Goal: Task Accomplishment & Management: Complete application form

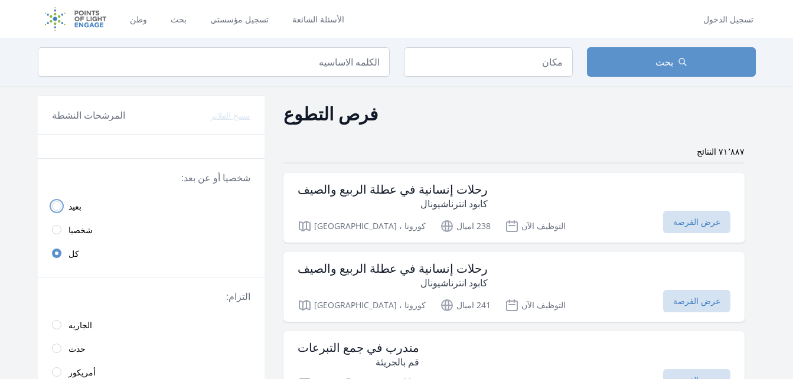
click at [54, 203] on input "radio" at bounding box center [56, 205] width 9 height 9
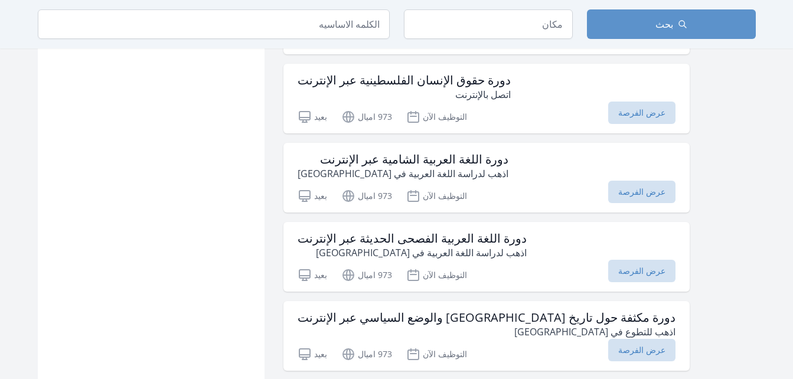
scroll to position [823, 0]
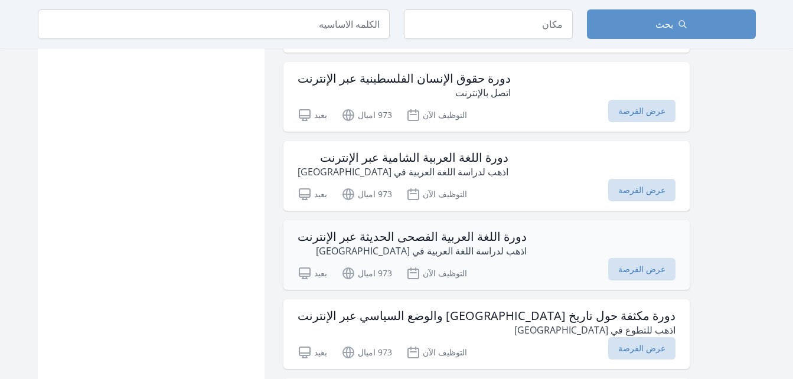
click at [336, 260] on div "دورة اللغة العربية الفصحى الحديثة عبر الإنترنت اذهب لدراسة اللغة العربية في فلس…" at bounding box center [486, 255] width 406 height 70
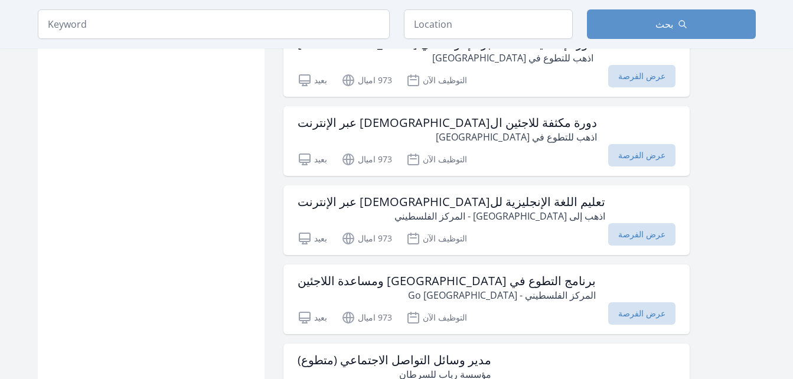
scroll to position [1175, 0]
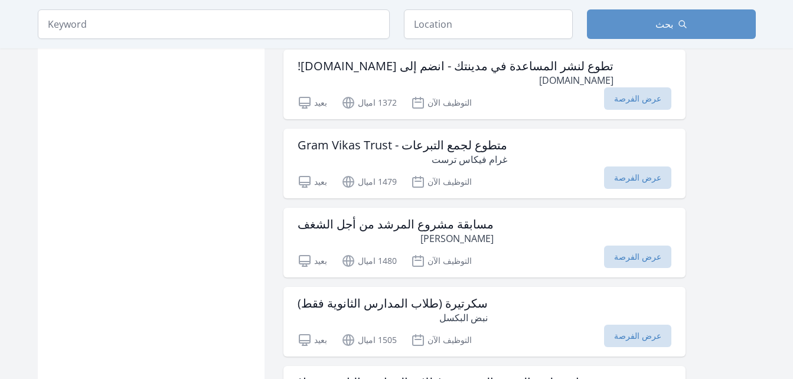
scroll to position [2557, 0]
click at [373, 314] on p "نبض البكسل" at bounding box center [393, 317] width 190 height 14
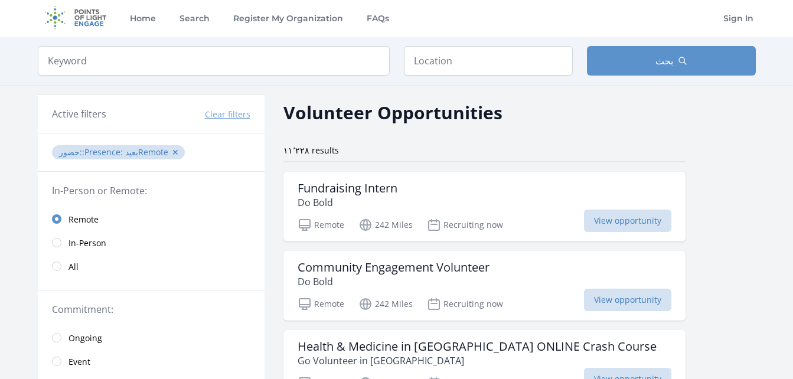
scroll to position [0, 0]
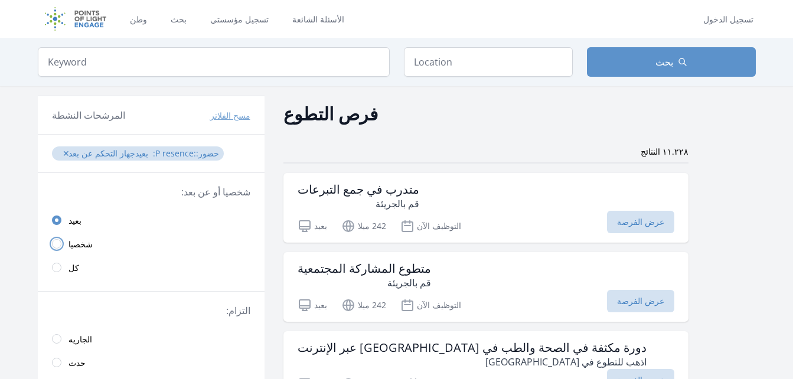
click at [60, 244] on input "radio" at bounding box center [56, 243] width 9 height 9
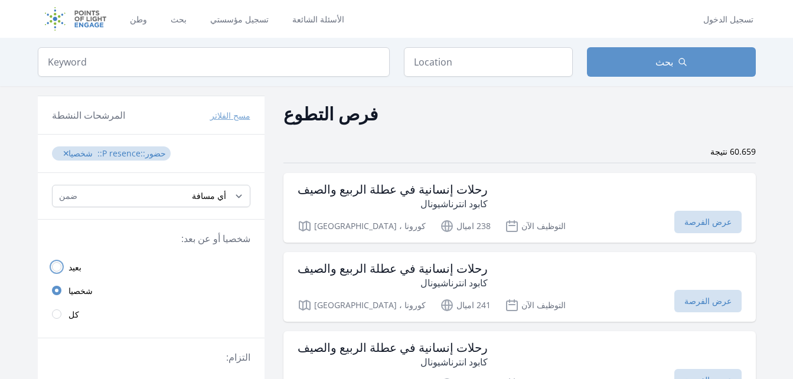
click at [54, 267] on input "radio" at bounding box center [56, 266] width 9 height 9
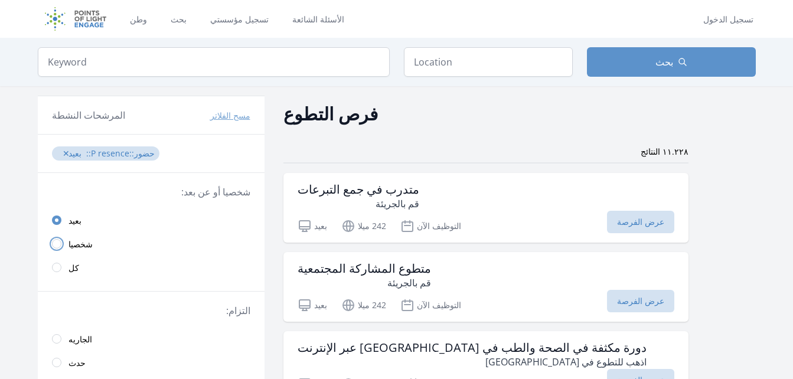
click at [61, 245] on input "radio" at bounding box center [56, 243] width 9 height 9
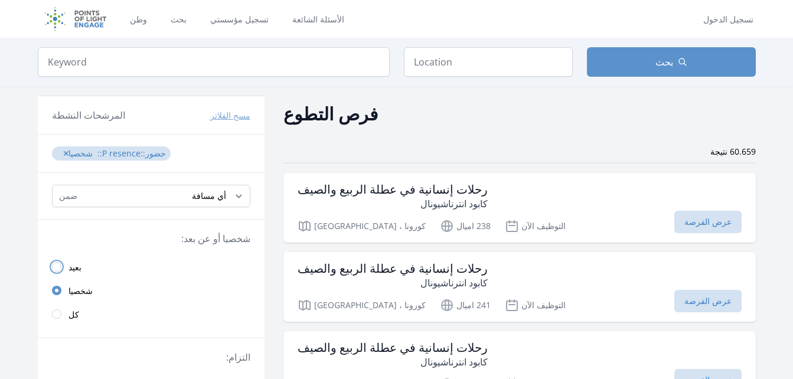
click at [57, 268] on input "radio" at bounding box center [56, 266] width 9 height 9
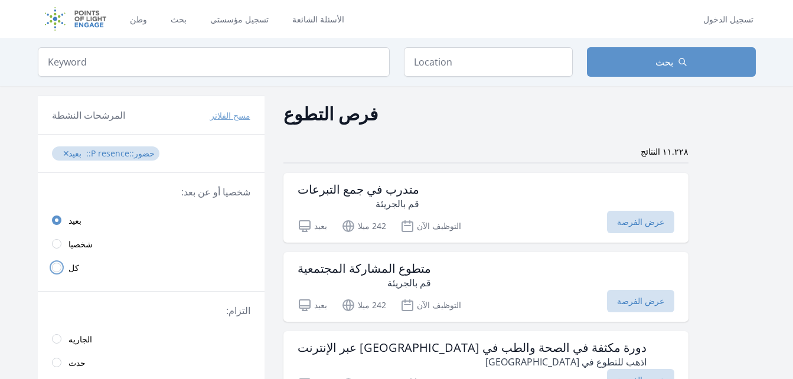
click at [57, 268] on input "radio" at bounding box center [56, 267] width 9 height 9
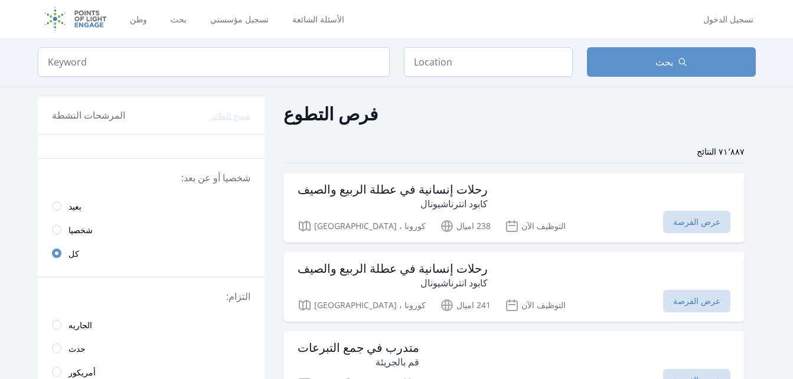
click at [58, 234] on link "شخصيا" at bounding box center [151, 230] width 227 height 24
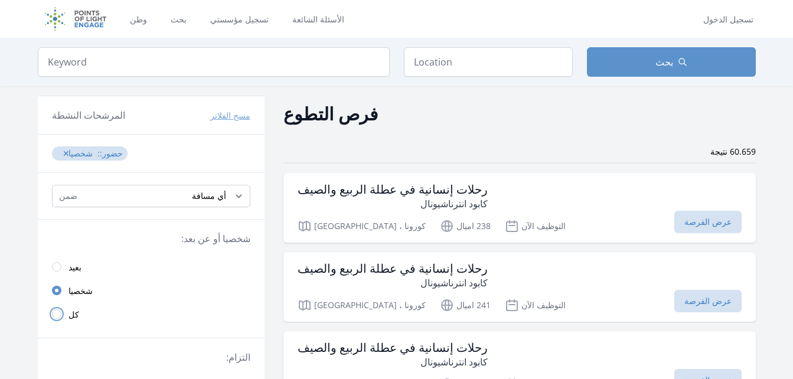
click at [57, 313] on input "radio" at bounding box center [56, 313] width 9 height 9
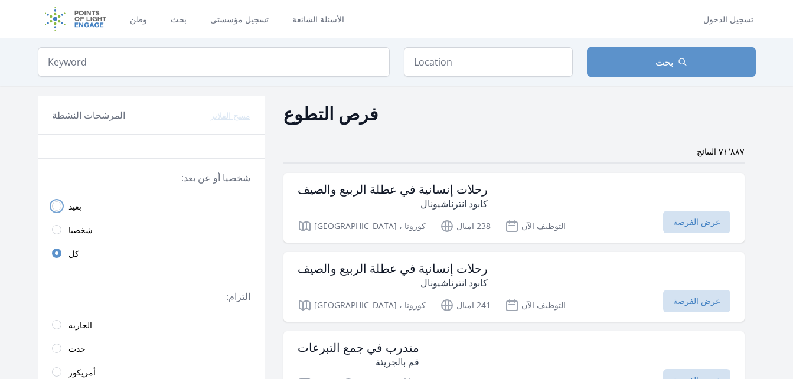
click at [56, 202] on input "radio" at bounding box center [56, 205] width 9 height 9
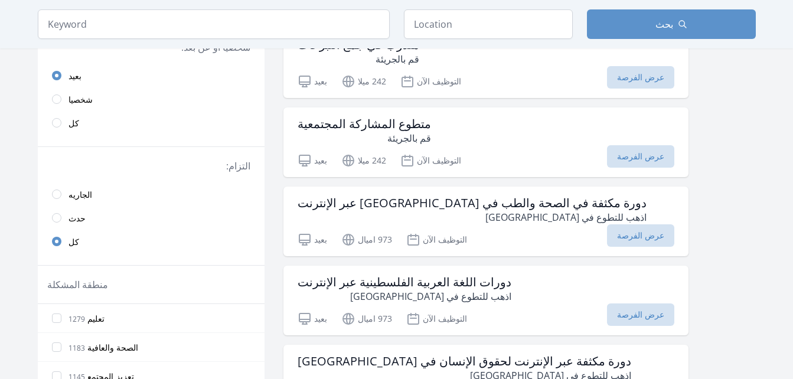
scroll to position [148, 0]
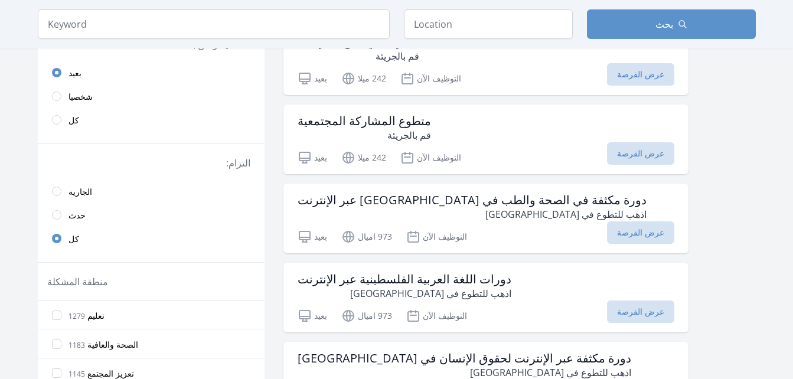
click at [61, 211] on link "حدث" at bounding box center [151, 215] width 227 height 24
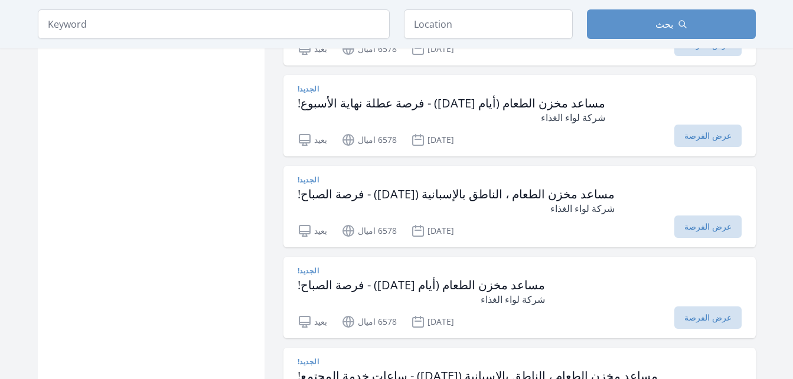
scroll to position [1199, 0]
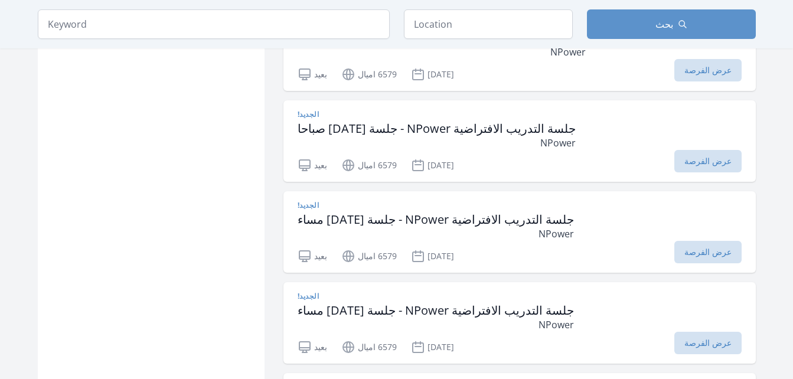
scroll to position [2127, 0]
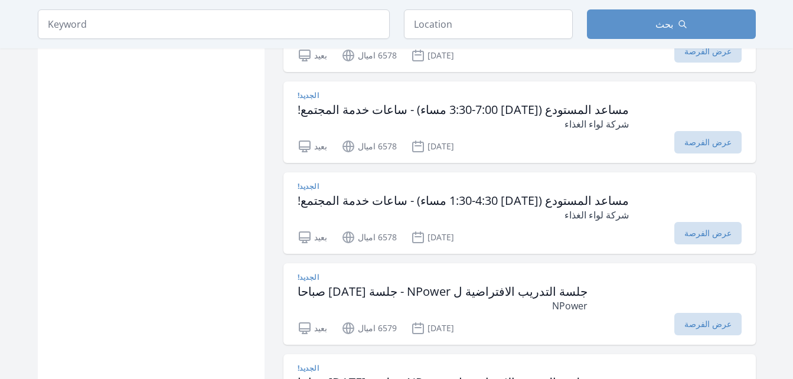
scroll to position [148, 0]
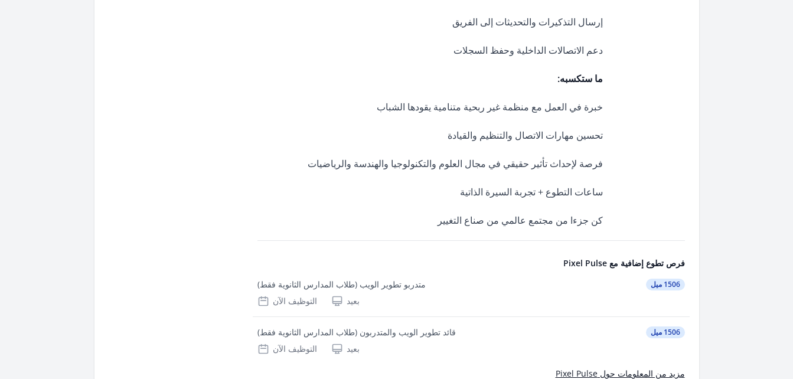
scroll to position [631, 0]
click at [333, 342] on icon at bounding box center [337, 348] width 12 height 12
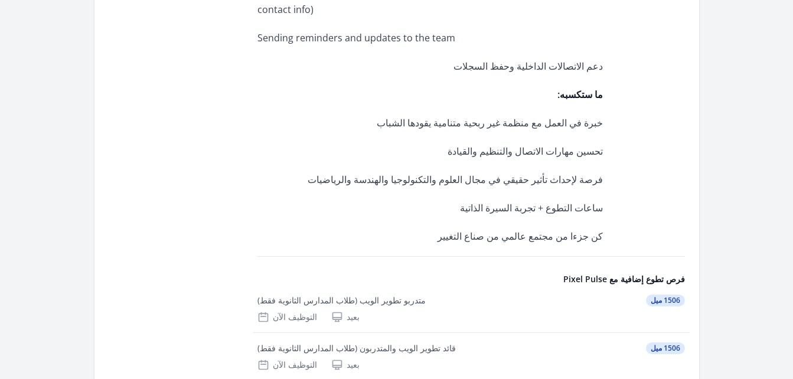
scroll to position [681, 0]
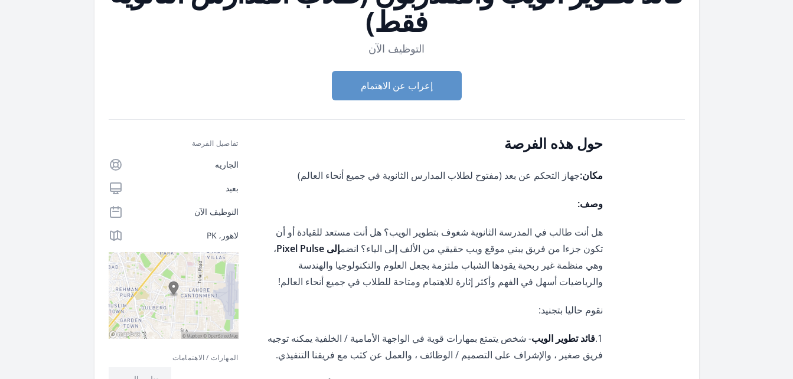
scroll to position [112, 0]
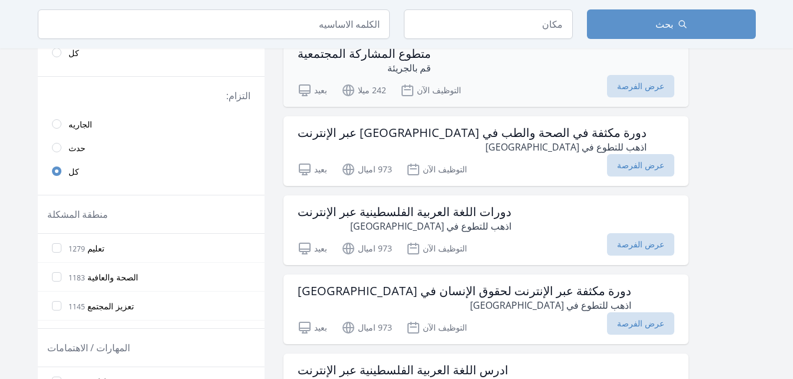
scroll to position [232, 0]
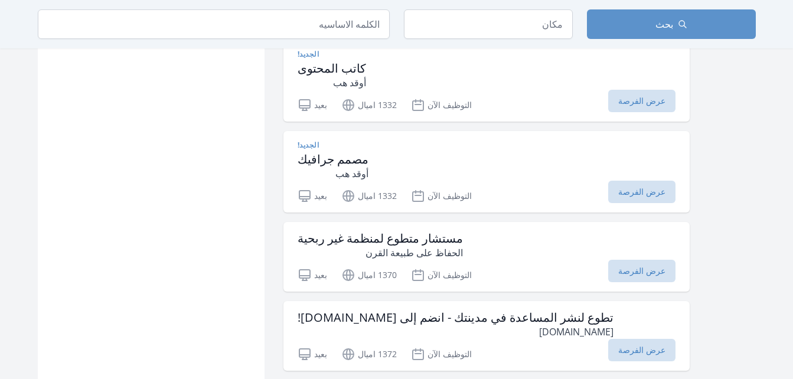
scroll to position [2304, 0]
click at [608, 190] on span "عرض الفرصة" at bounding box center [641, 192] width 67 height 22
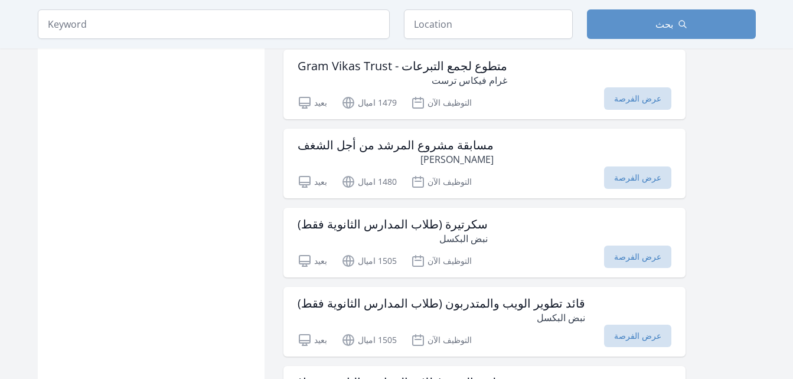
scroll to position [2635, 0]
click at [475, 240] on div "سكرتيرة (طلاب المدارس الثانوية فقط) نبض البكسل" at bounding box center [485, 231] width 374 height 28
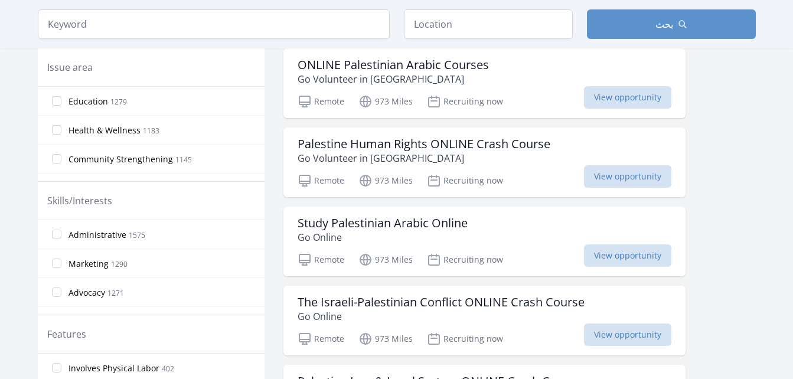
scroll to position [0, 0]
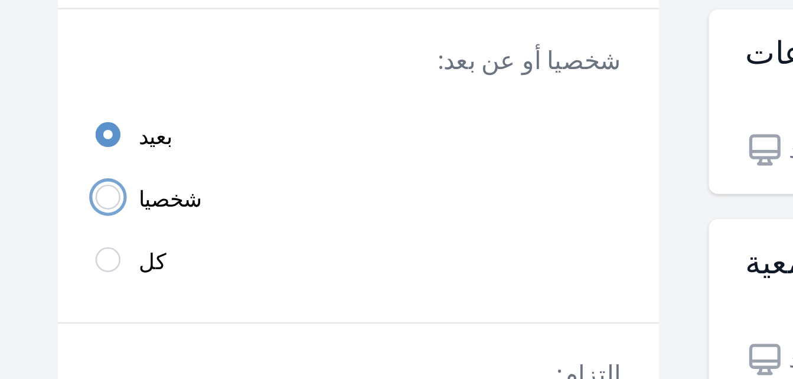
click at [53, 244] on input "radio" at bounding box center [56, 243] width 9 height 9
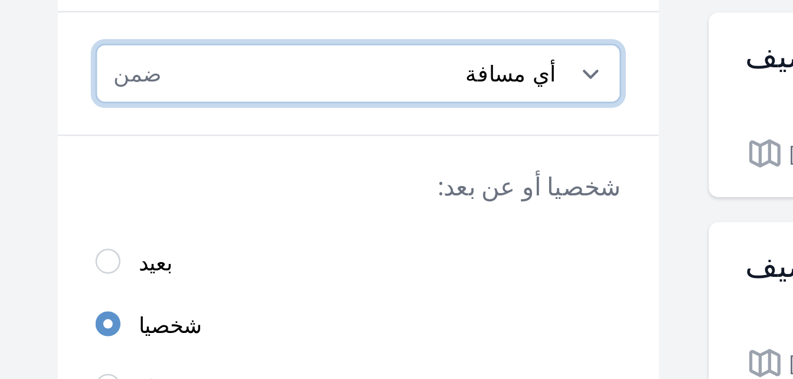
click at [143, 191] on select "أي مسافة , 5 أميال , 20 ميلا , 50 ميلا , 100 ميل" at bounding box center [151, 196] width 198 height 22
select select "8046"
click at [52, 185] on select "أي مسافة , 5 أميال , 20 ميلا , 50 ميلا , 100 ميل" at bounding box center [151, 196] width 198 height 22
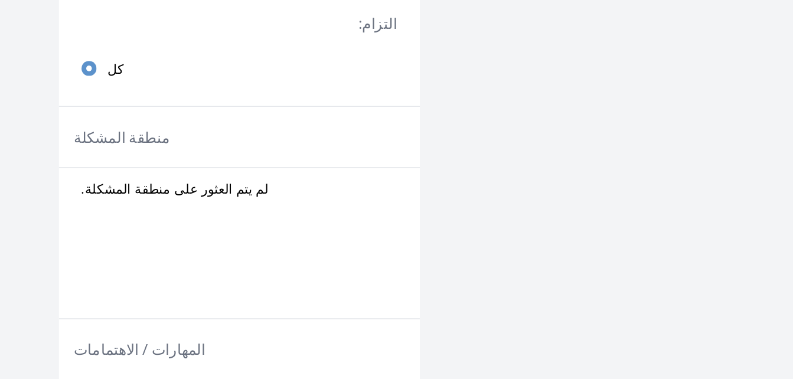
scroll to position [157, 0]
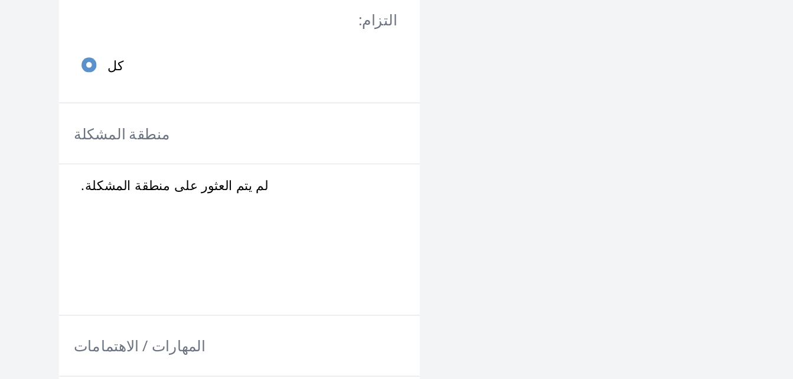
click at [136, 232] on div "منطقة المشكلة" at bounding box center [151, 224] width 227 height 38
click at [57, 223] on legend "منطقة المشكلة" at bounding box center [77, 224] width 61 height 14
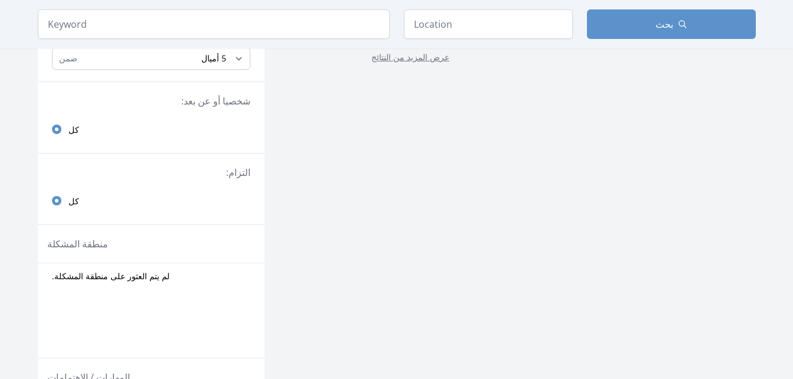
scroll to position [0, 0]
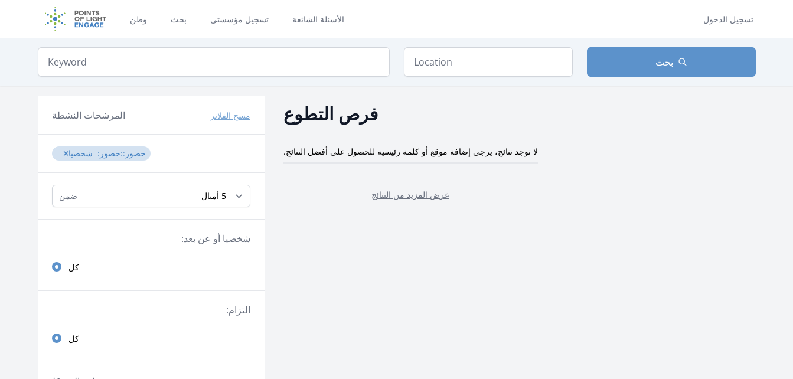
click at [170, 183] on div "ضمن أي مسافة , 5 أميال , 20 ميلا , 50 ميلا , 100 ميل" at bounding box center [151, 196] width 227 height 47
click at [165, 192] on select "أي مسافة , 5 أميال , 20 ميلا , 50 ميلا , 100 ميل" at bounding box center [151, 196] width 198 height 22
select select "all"
click at [52, 185] on select "أي مسافة , 5 أميال , 20 ميلا , 50 ميلا , 100 ميل" at bounding box center [151, 196] width 198 height 22
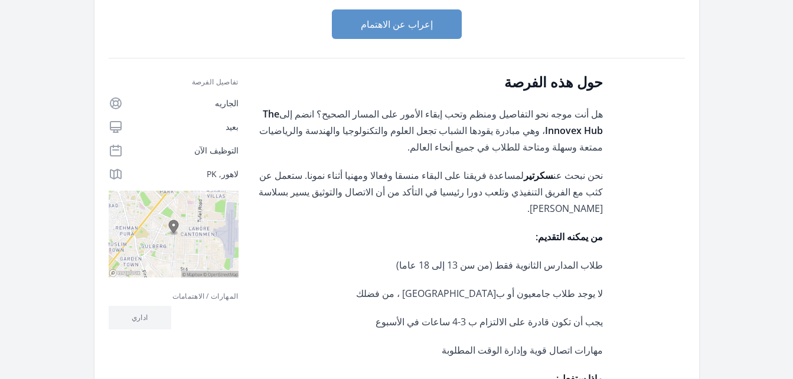
scroll to position [142, 0]
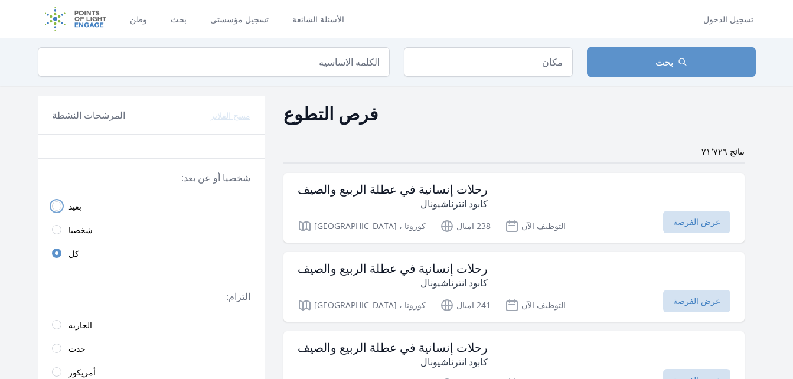
click at [54, 207] on input "radio" at bounding box center [56, 205] width 9 height 9
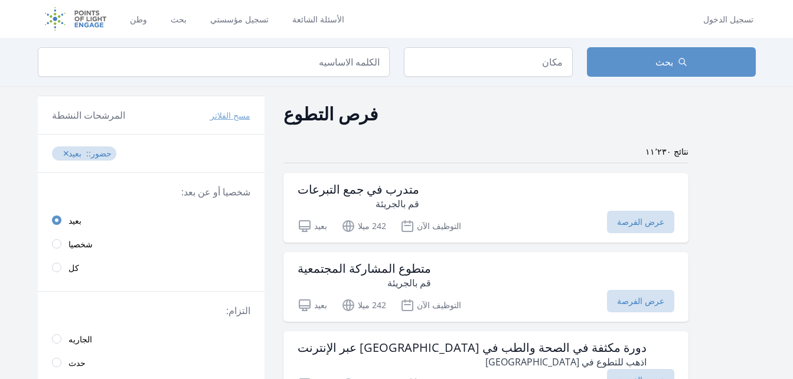
click at [59, 248] on link "شخصيا" at bounding box center [151, 244] width 227 height 24
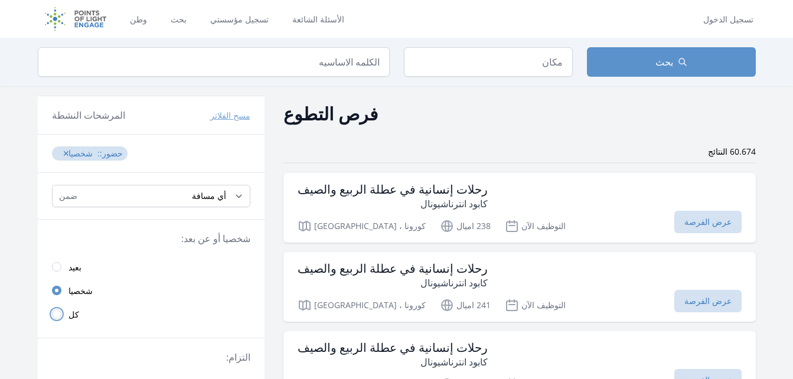
click at [58, 314] on input "radio" at bounding box center [56, 313] width 9 height 9
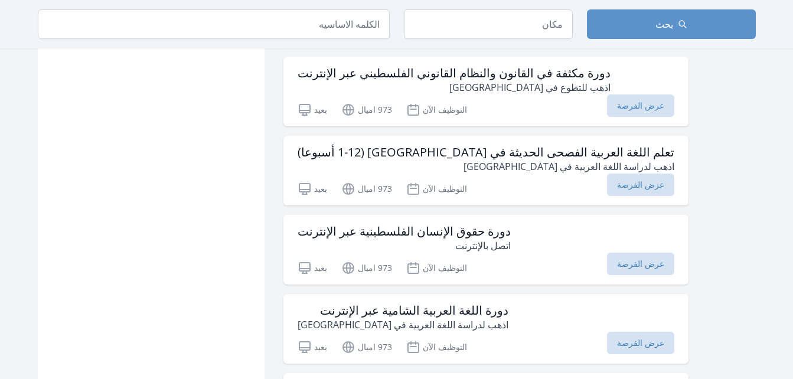
scroll to position [1381, 0]
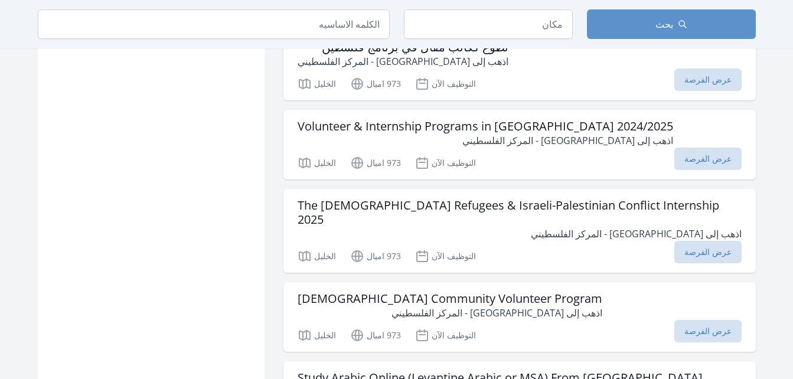
scroll to position [2686, 0]
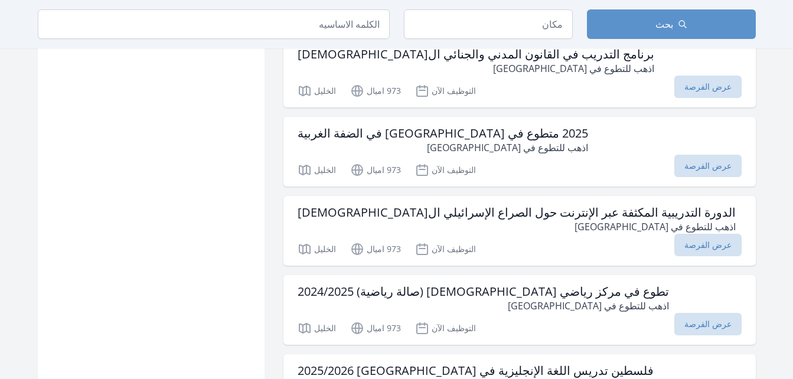
scroll to position [4039, 0]
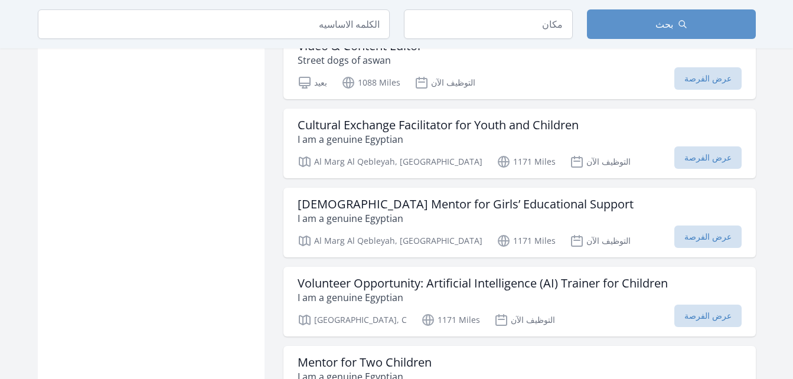
scroll to position [6293, 0]
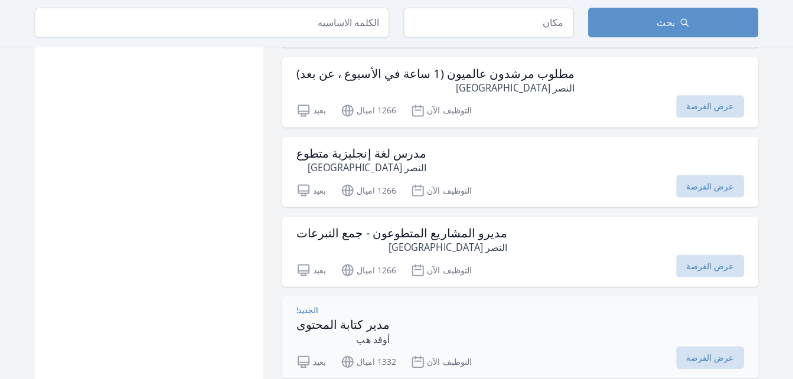
scroll to position [6574, 0]
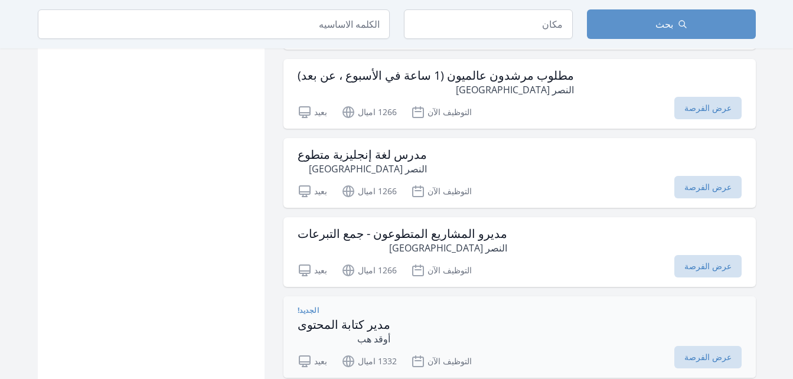
click at [308, 356] on icon at bounding box center [304, 361] width 11 height 11
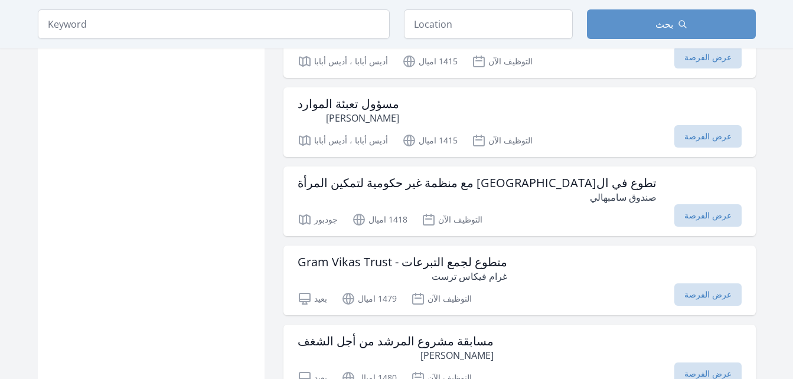
scroll to position [7817, 0]
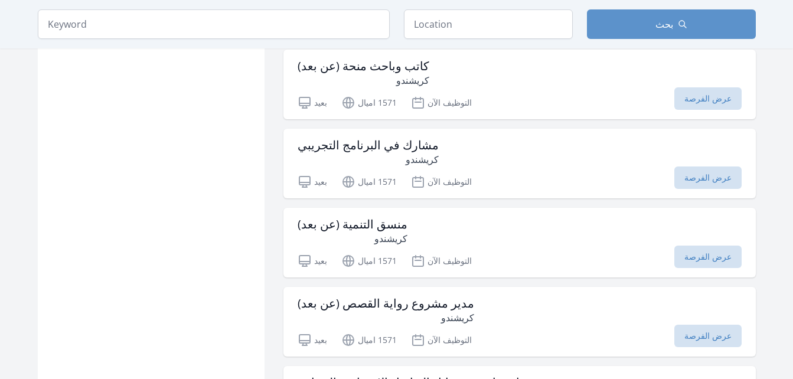
scroll to position [9512, 0]
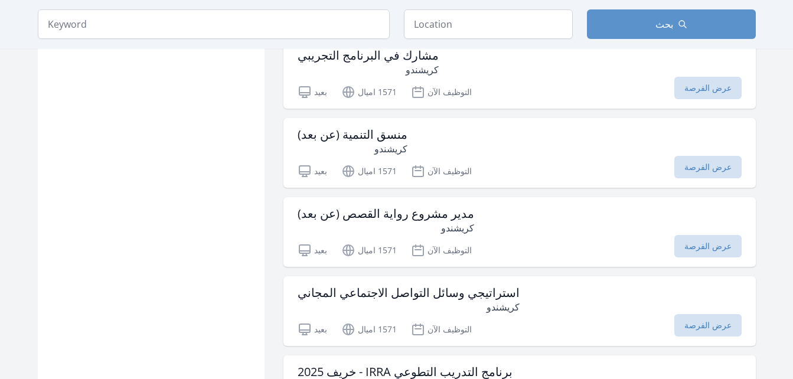
scroll to position [9459, 0]
click at [373, 220] on p "كريشندو" at bounding box center [386, 227] width 177 height 14
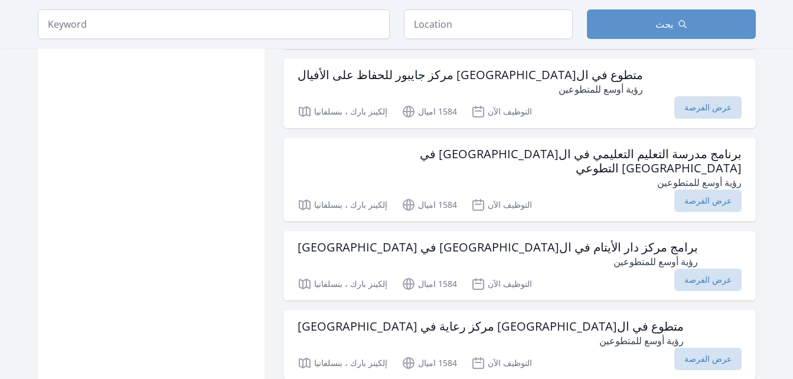
scroll to position [10238, 0]
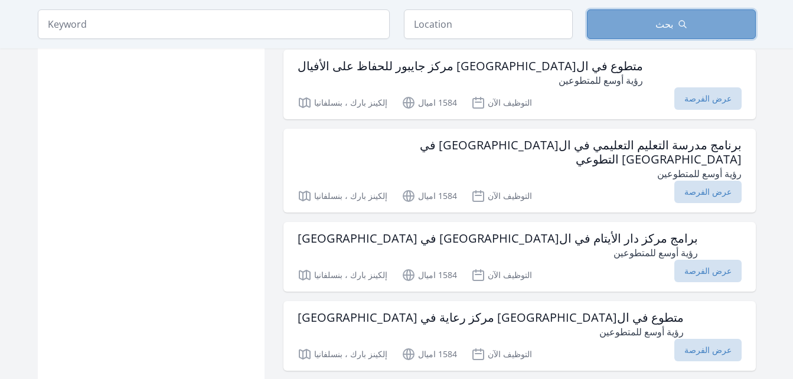
click at [640, 32] on button "بحث" at bounding box center [671, 24] width 169 height 30
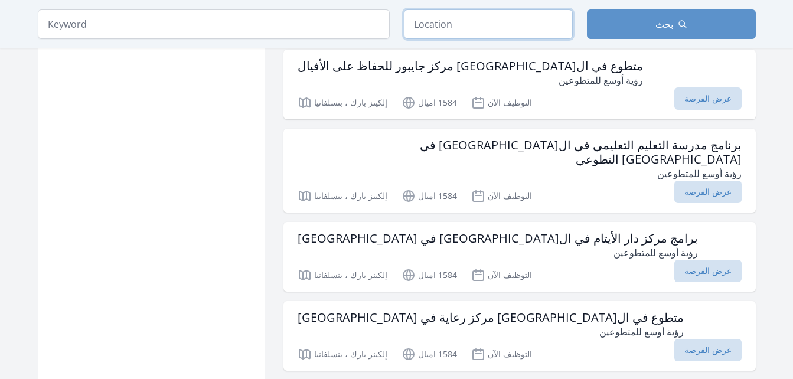
click at [479, 29] on input "text" at bounding box center [488, 24] width 169 height 30
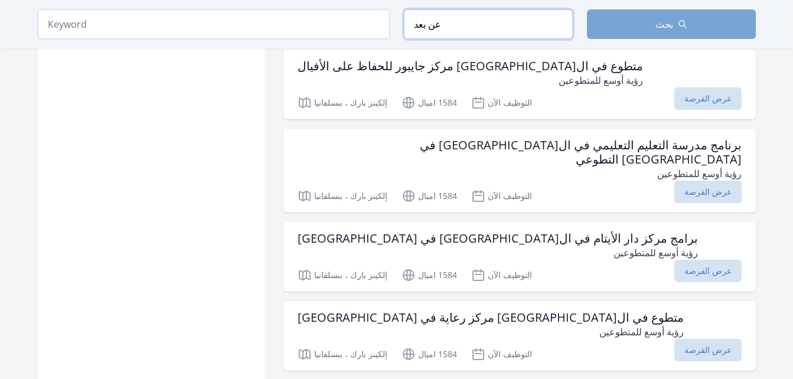
type input "عن بعد"
click at [606, 31] on button "بحث" at bounding box center [671, 24] width 169 height 30
click at [679, 19] on icon "button" at bounding box center [682, 23] width 9 height 9
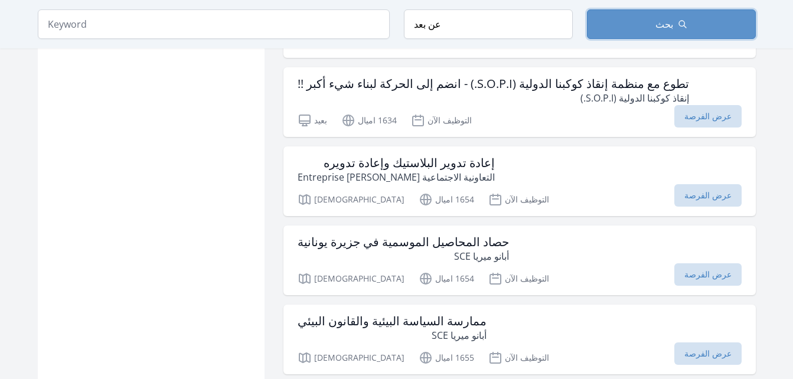
scroll to position [11079, 0]
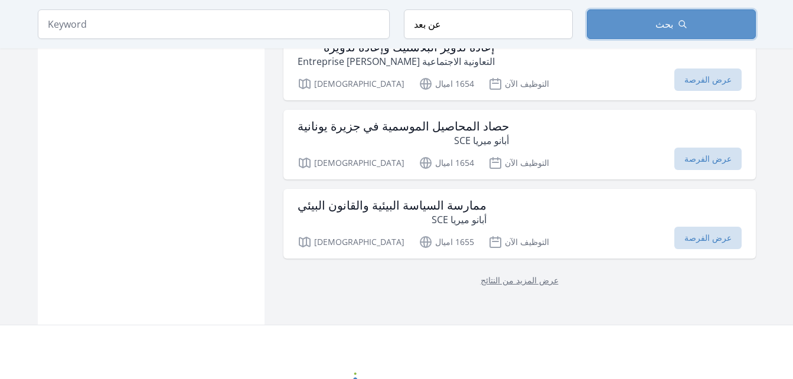
scroll to position [11141, 0]
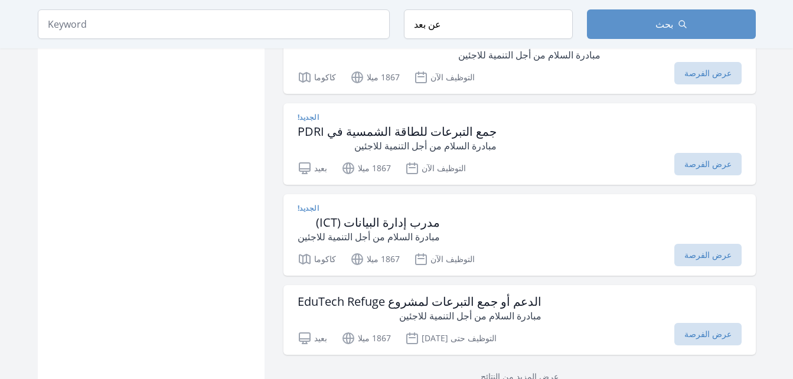
scroll to position [12728, 0]
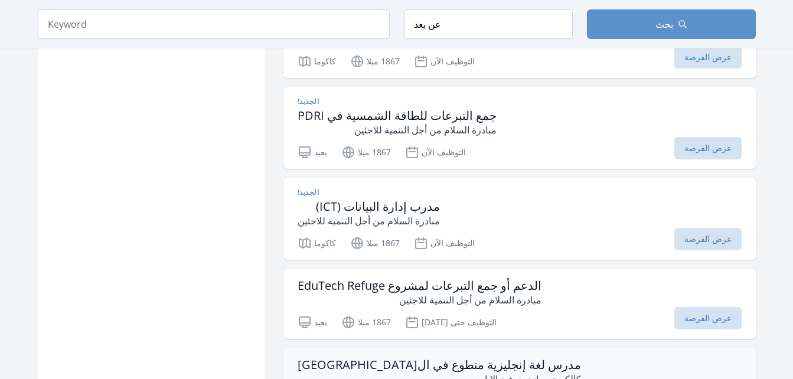
scroll to position [12918, 0]
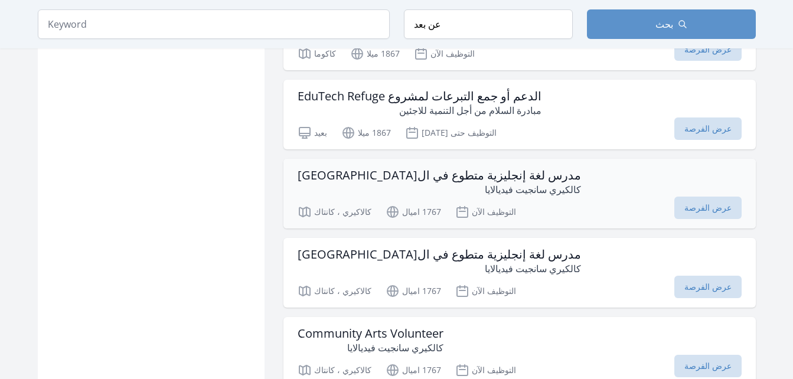
click at [520, 168] on div "مدرس لغة إنجليزية متطوع في الهند كالكيري سانجيت فيديالايا" at bounding box center [520, 182] width 444 height 28
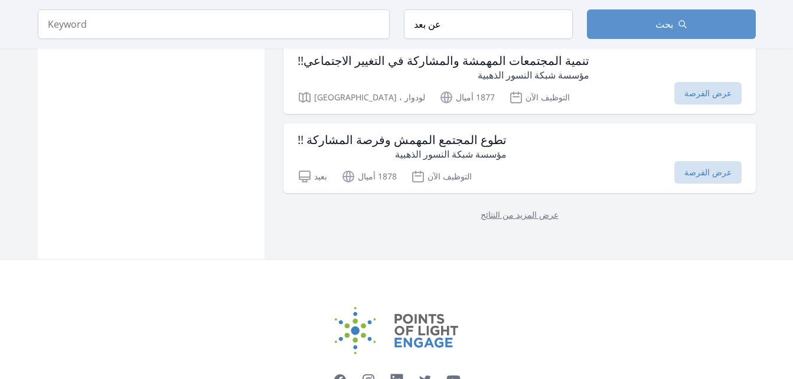
scroll to position [14560, 0]
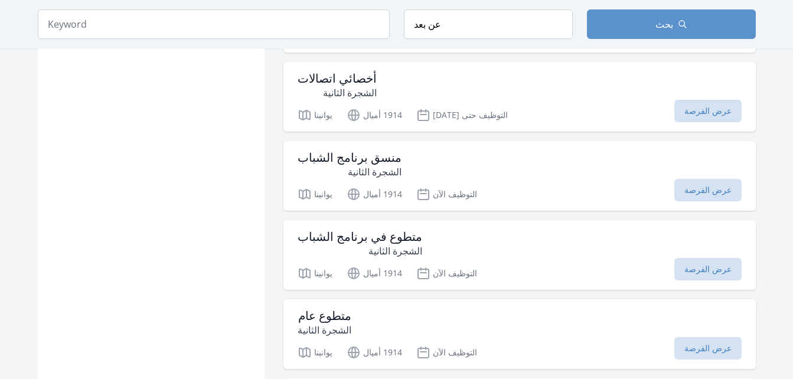
scroll to position [15920, 0]
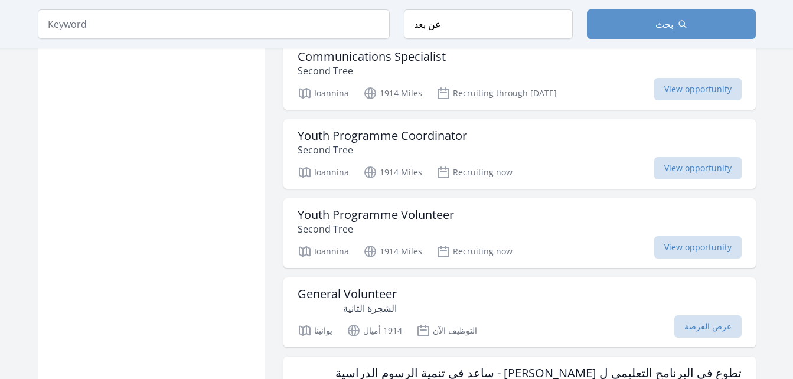
scroll to position [16154, 0]
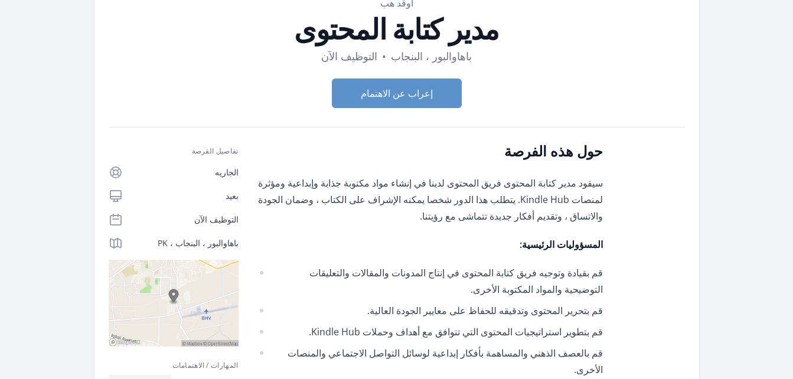
scroll to position [77, 0]
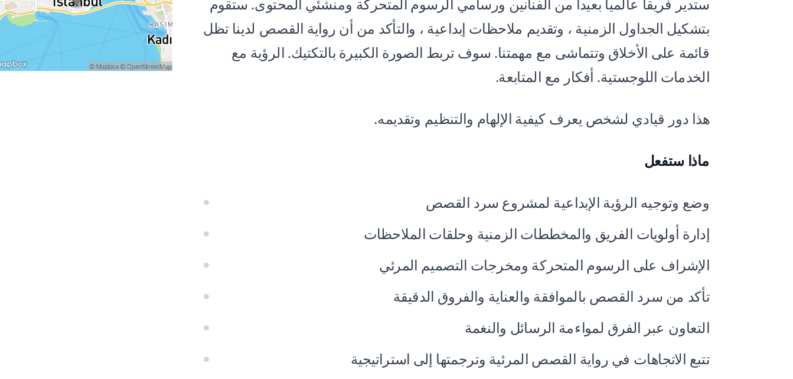
scroll to position [251, 0]
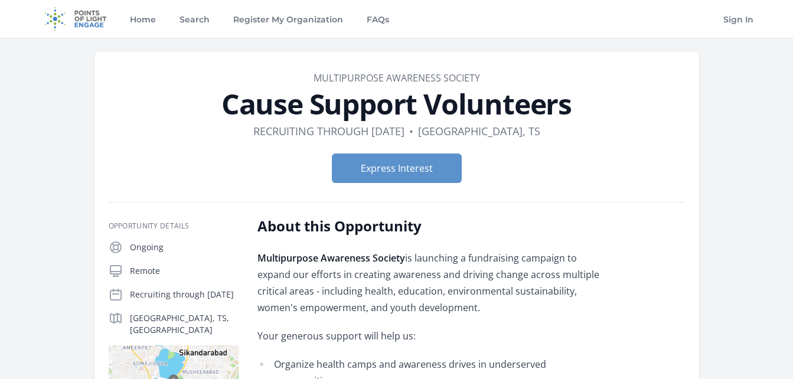
scroll to position [154, 0]
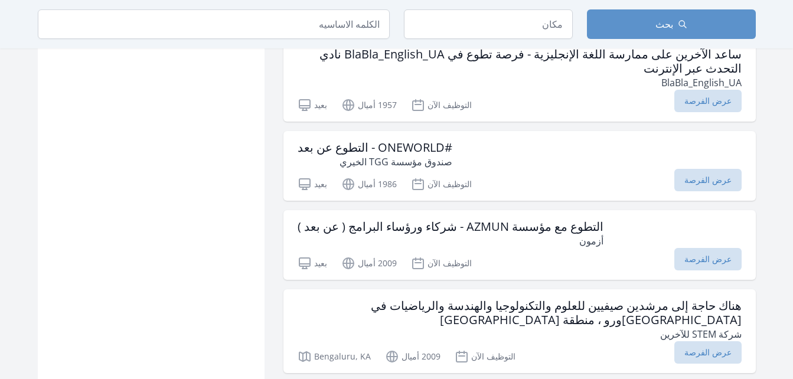
scroll to position [1637, 0]
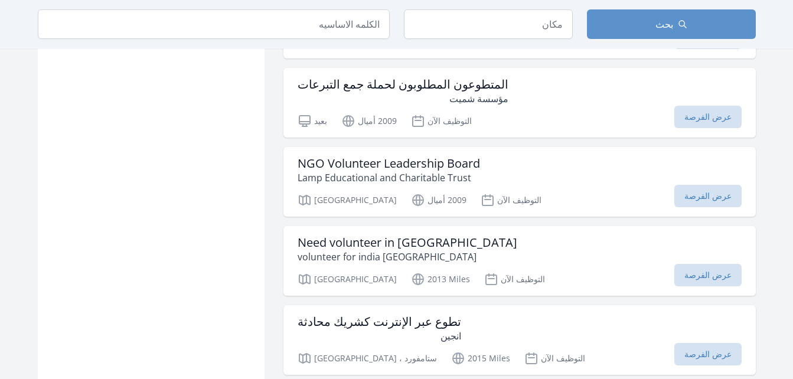
click at [520, 156] on div "NGO Volunteer Leadership Board Lamp Educational and Charitable Trust" at bounding box center [520, 170] width 444 height 28
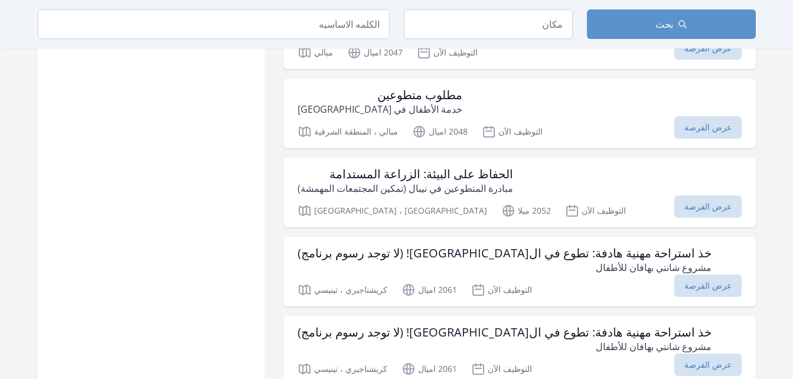
scroll to position [2935, 0]
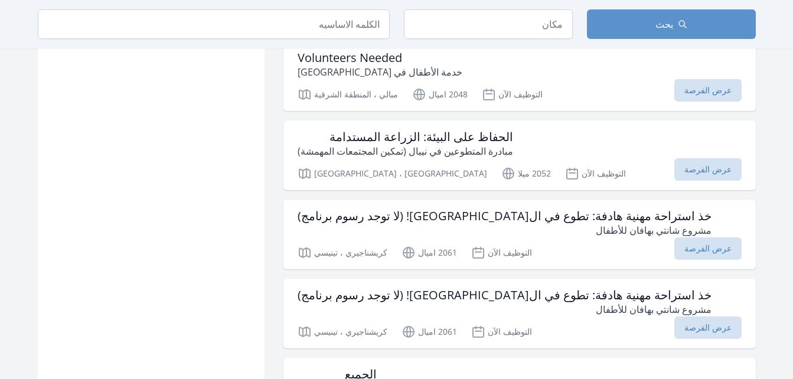
scroll to position [3067, 0]
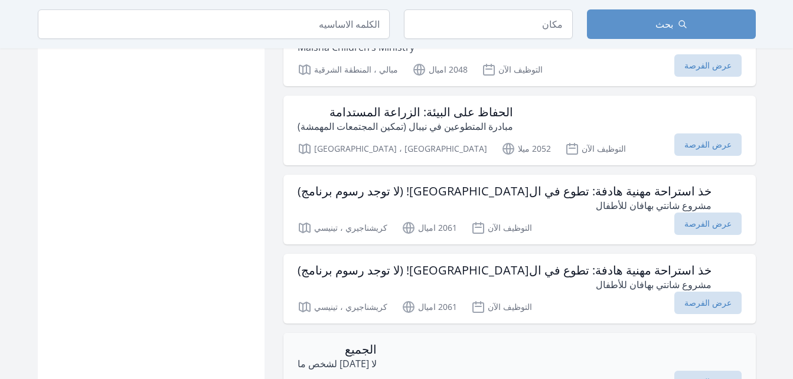
click at [420, 342] on div "الجميع لا [DATE] لشخص ما" at bounding box center [520, 356] width 444 height 28
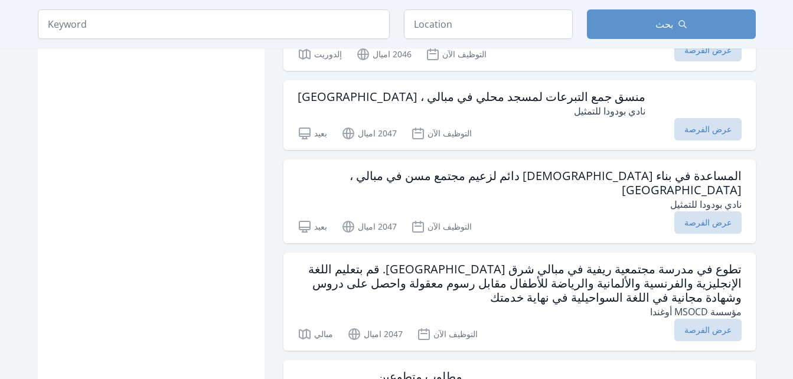
scroll to position [2661, 0]
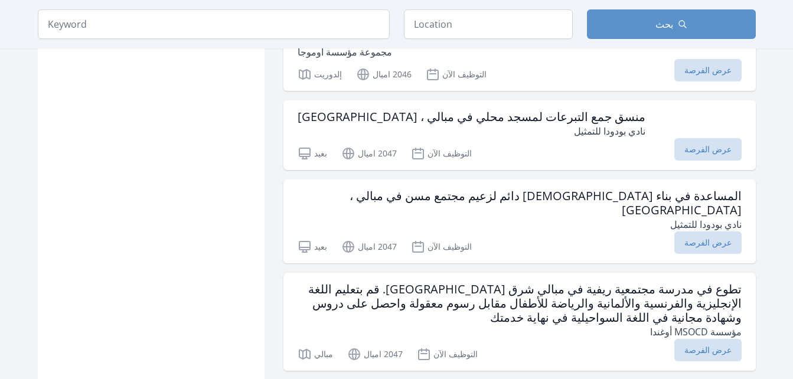
scroll to position [1637, 0]
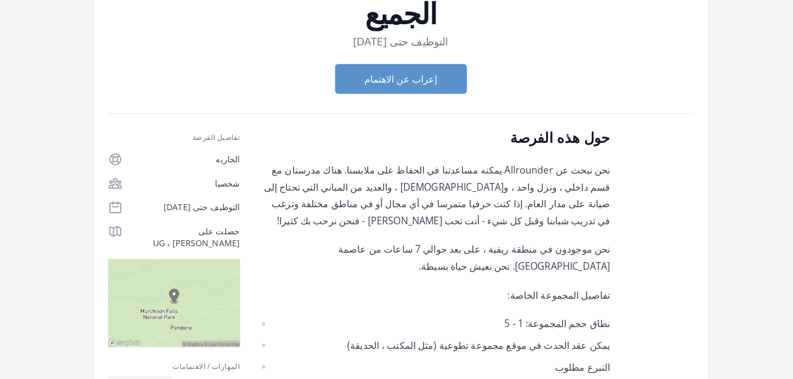
scroll to position [85, 0]
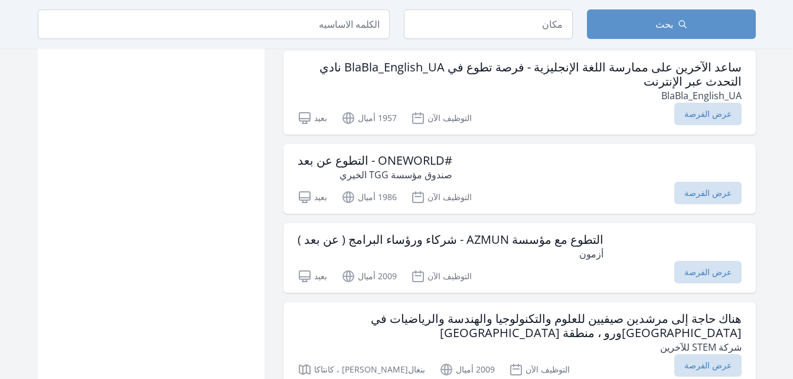
scroll to position [2882, 0]
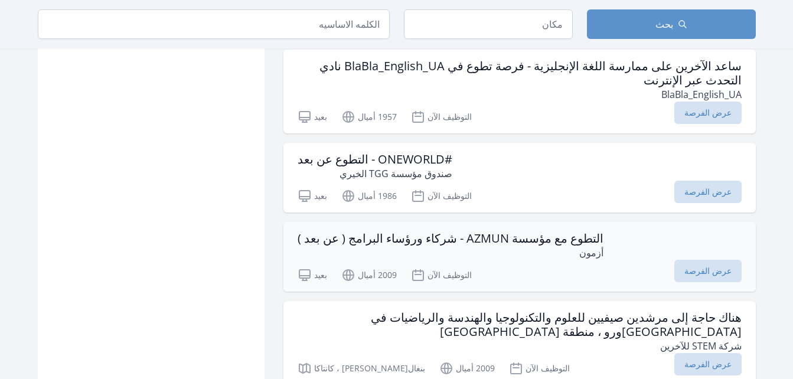
click at [487, 265] on div "بعيد 2009 أميال التوظيف الآن عرض الفرصة" at bounding box center [520, 274] width 444 height 18
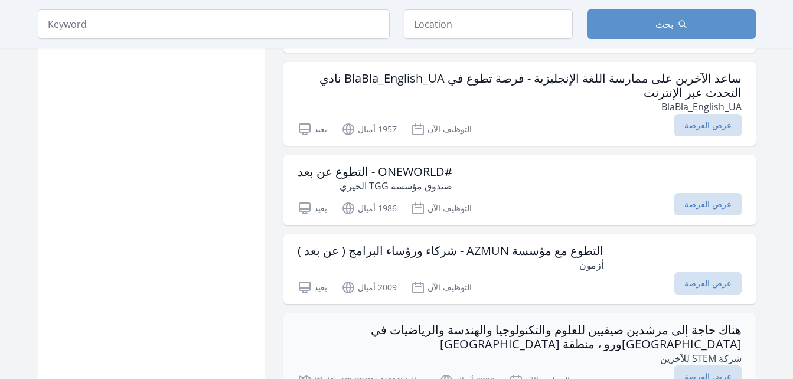
scroll to position [2869, 0]
click at [466, 165] on div "#ONEWORLD - التطوع عن بعد صندوق مؤسسة TGG الخيري" at bounding box center [520, 179] width 444 height 28
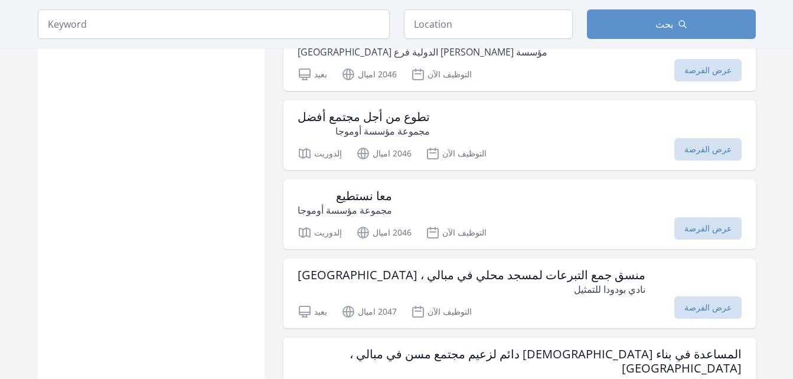
scroll to position [4134, 0]
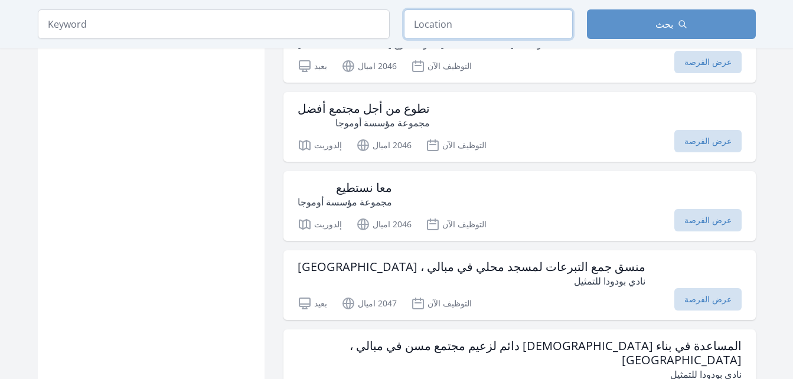
click at [479, 23] on input "text" at bounding box center [488, 24] width 169 height 30
click at [489, 27] on input "سكرتاري، ماريلاند، الولايات المتحدة" at bounding box center [488, 24] width 169 height 30
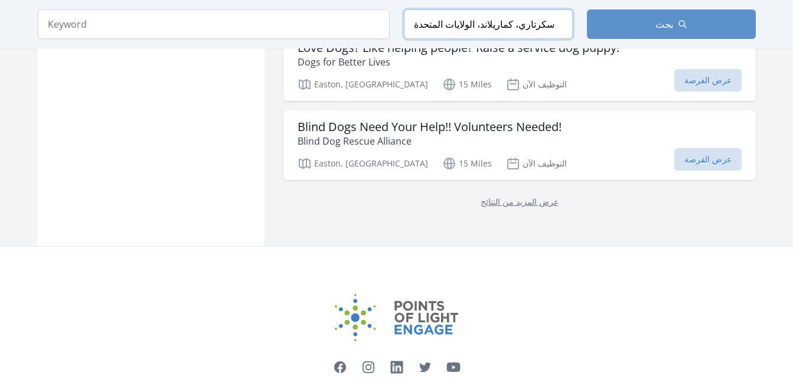
scroll to position [3861, 0]
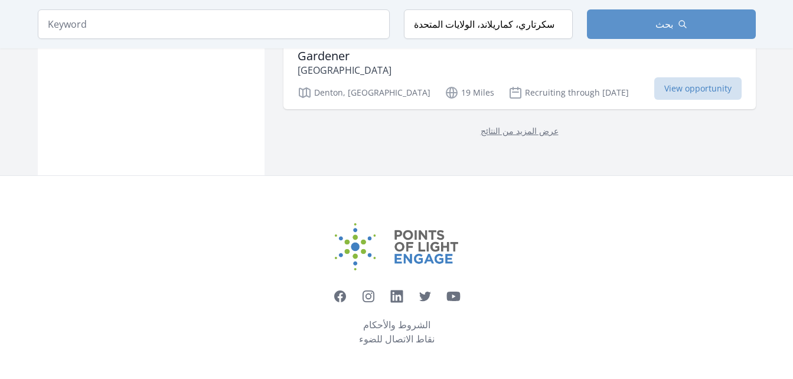
scroll to position [3219, 0]
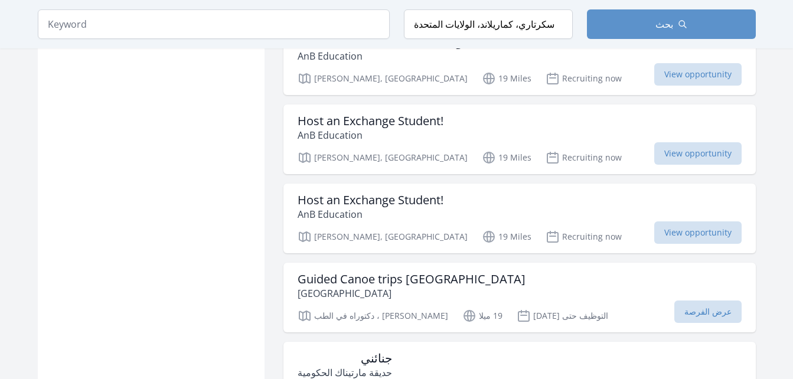
scroll to position [3057, 0]
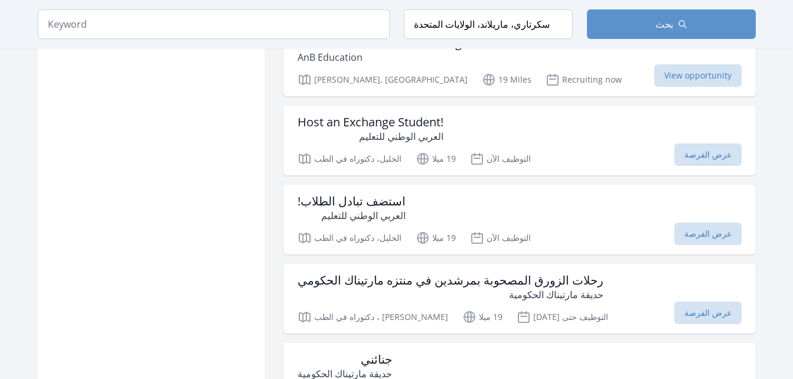
scroll to position [3219, 0]
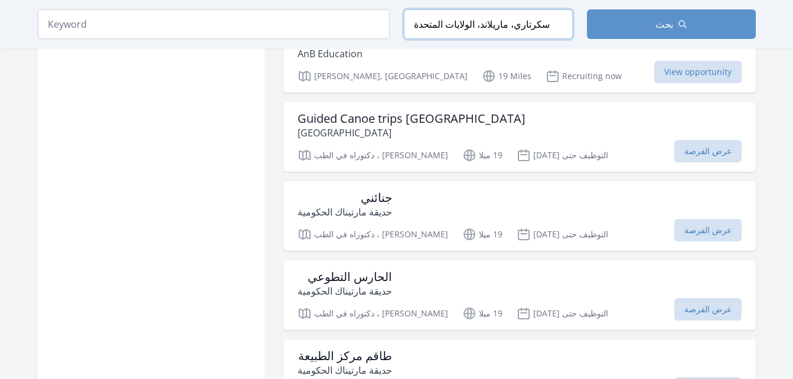
click at [501, 31] on input "سكرتاري، ماريلاند، الولايات المتحدة" at bounding box center [488, 24] width 169 height 30
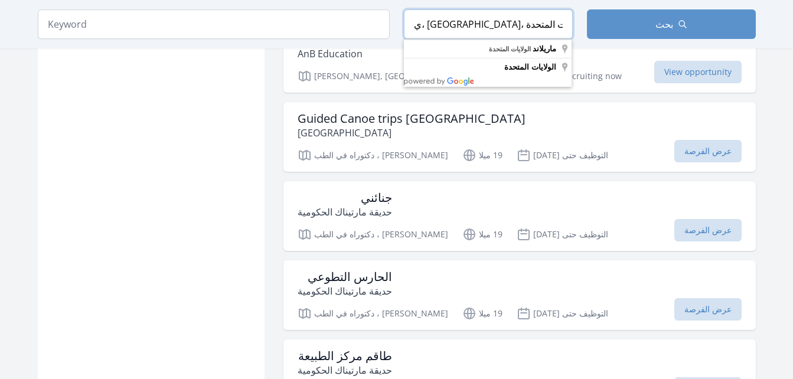
click at [512, 24] on input "ي، ماريلاند، الولايات المتحدة" at bounding box center [488, 24] width 169 height 30
type input "ي"
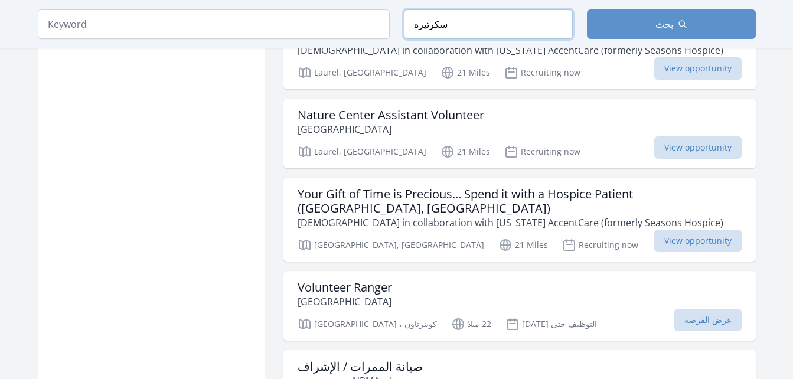
scroll to position [4687, 0]
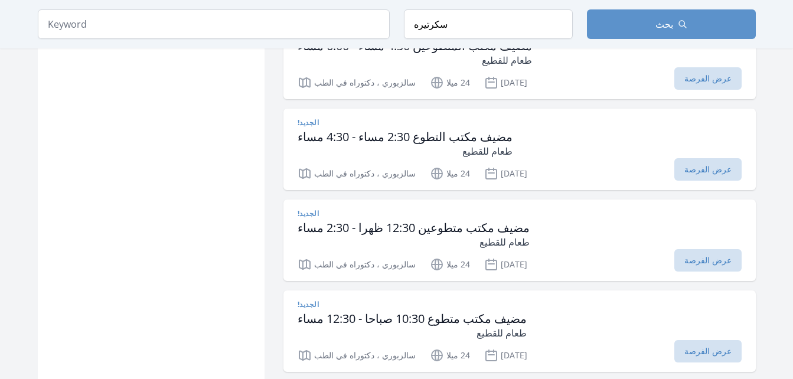
scroll to position [6038, 0]
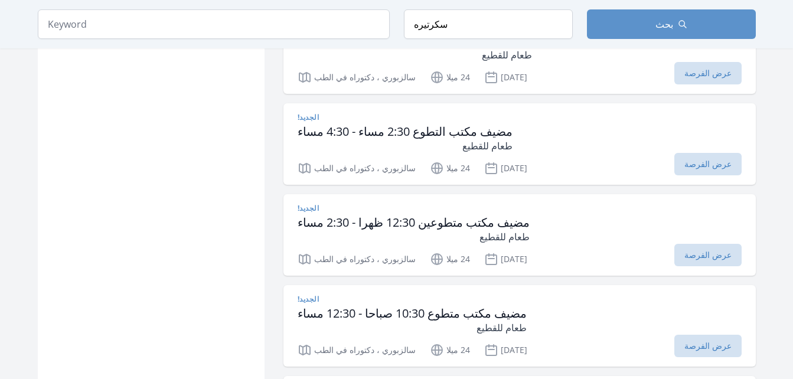
type input "سكرتاري، ماريلاند، الولايات المتحدة"
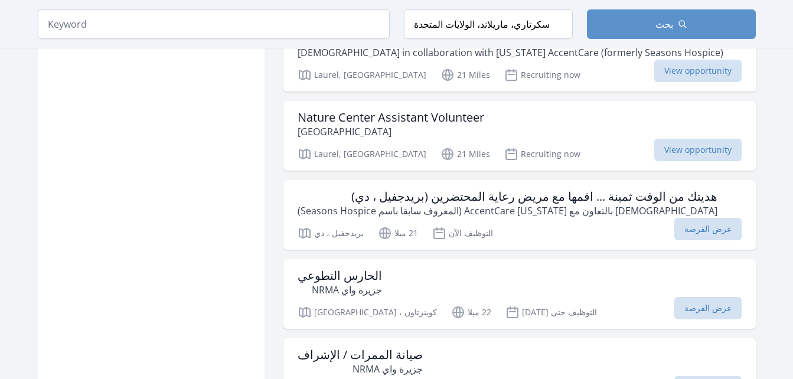
scroll to position [3861, 0]
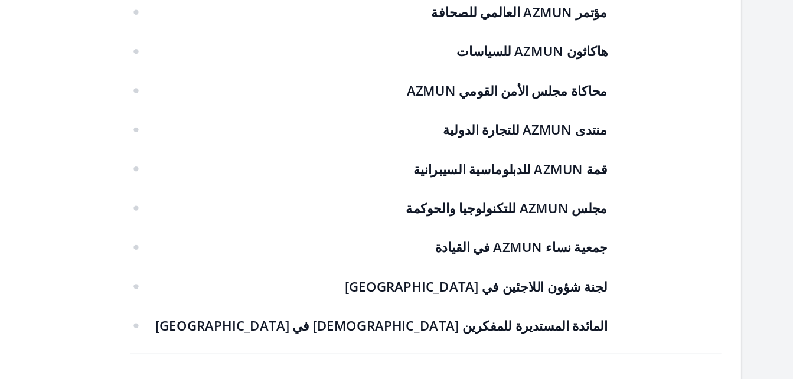
scroll to position [808, 0]
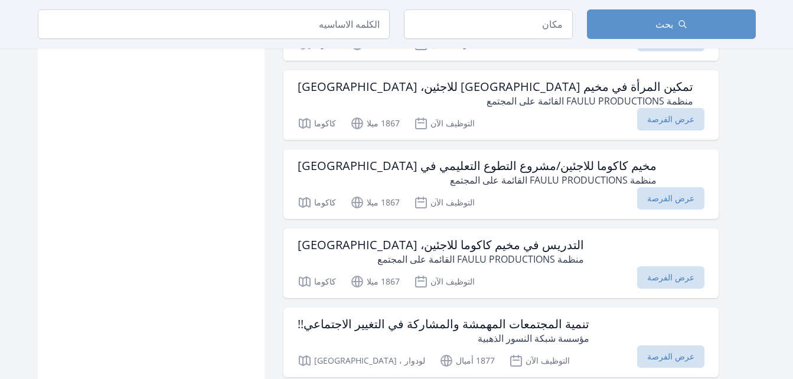
scroll to position [1349, 0]
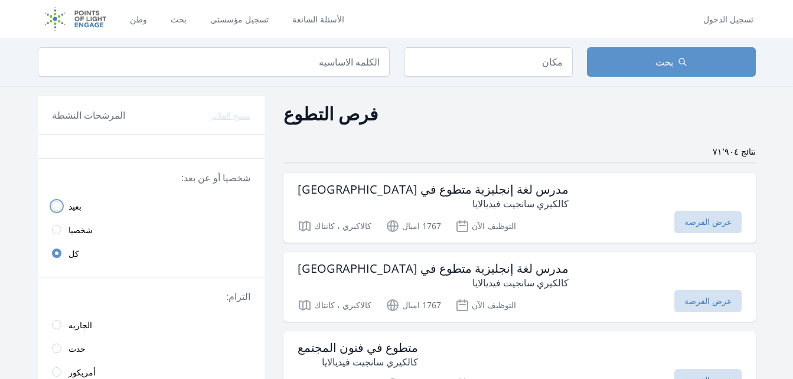
click at [55, 204] on input "radio" at bounding box center [56, 205] width 9 height 9
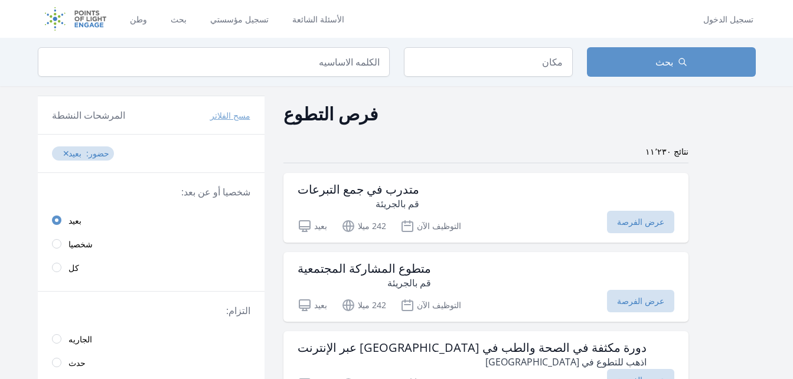
click at [83, 159] on li "حضور: بعيد ✕" at bounding box center [83, 153] width 62 height 14
click at [63, 153] on button "✕" at bounding box center [66, 154] width 7 height 12
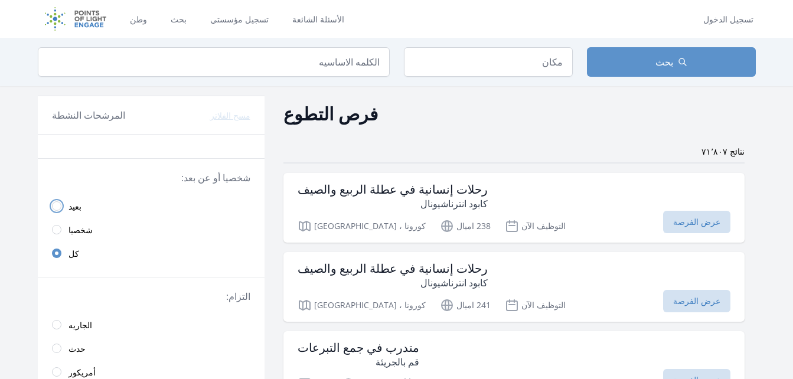
click at [55, 206] on input "radio" at bounding box center [56, 205] width 9 height 9
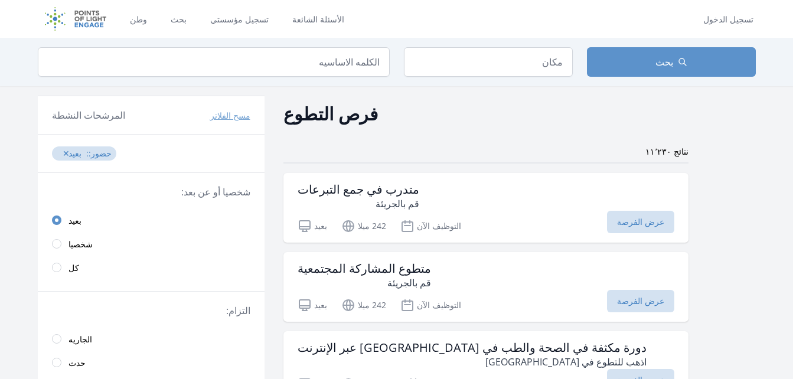
click at [64, 245] on link "شخصيا" at bounding box center [151, 244] width 227 height 24
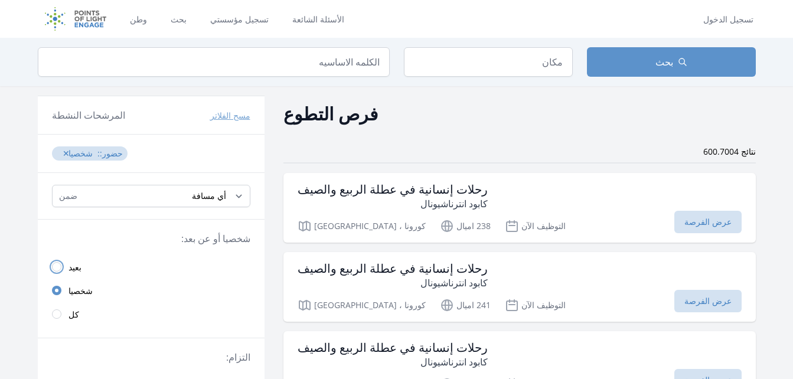
click at [58, 267] on input "radio" at bounding box center [56, 266] width 9 height 9
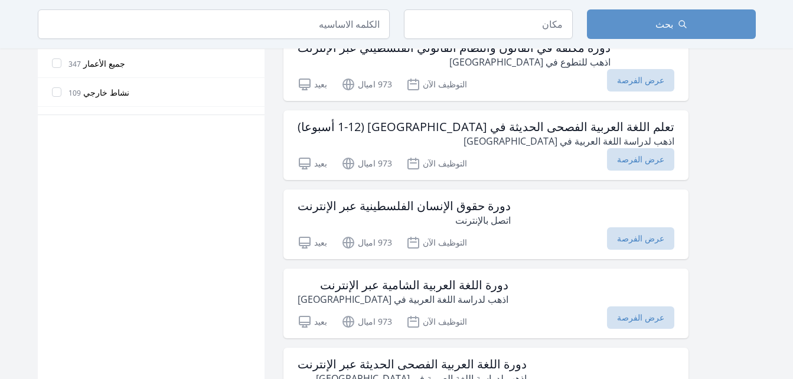
scroll to position [695, 0]
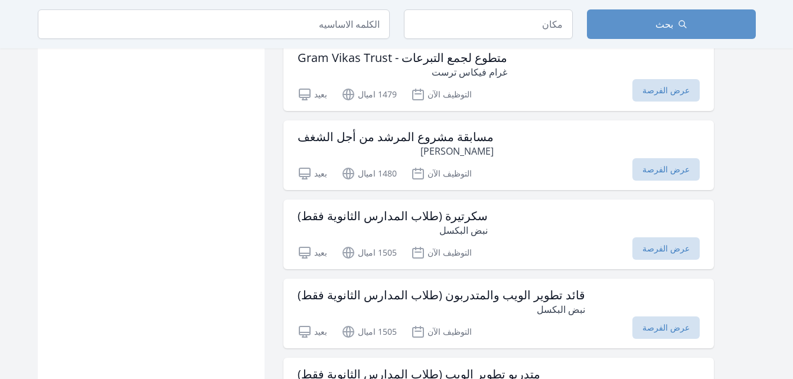
scroll to position [2653, 0]
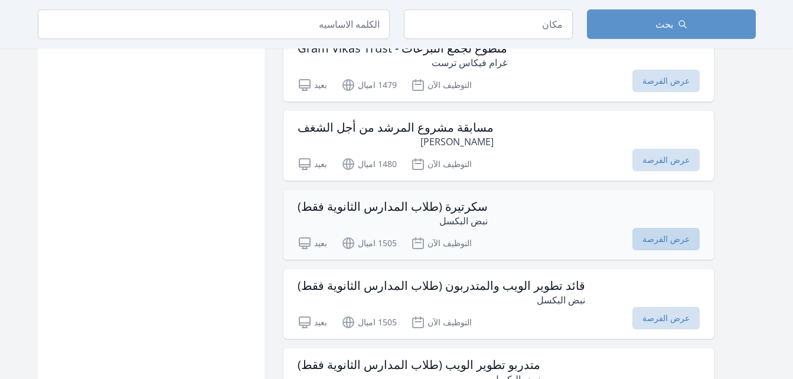
click at [632, 234] on span "عرض الفرصة" at bounding box center [665, 239] width 67 height 22
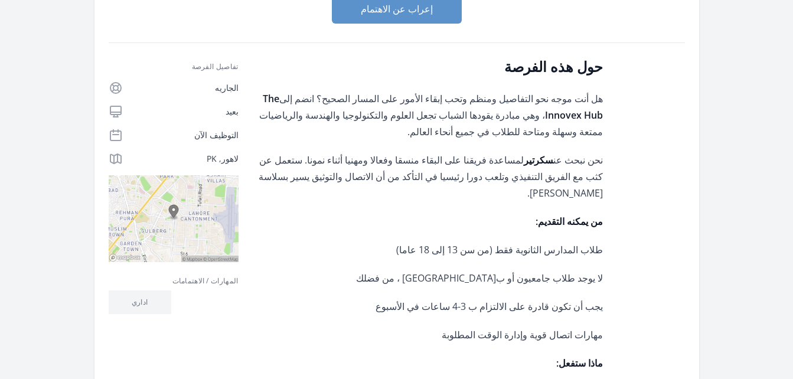
scroll to position [142, 0]
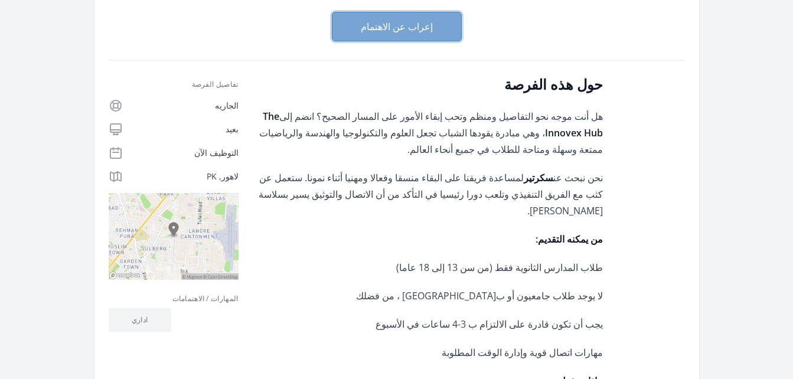
click at [391, 20] on button "إعراب عن الاهتمام" at bounding box center [397, 27] width 130 height 30
click at [413, 41] on button "إعراب عن الاهتمام" at bounding box center [397, 27] width 130 height 30
